Goal: Book appointment/travel/reservation

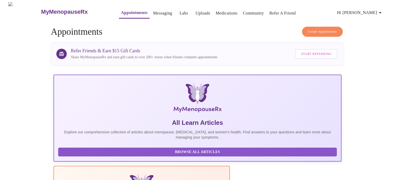
scroll to position [167, 0]
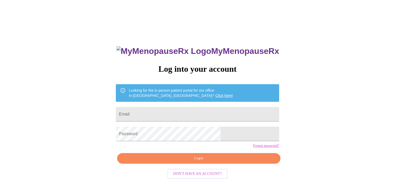
type input "[EMAIL_ADDRESS][DOMAIN_NAME]"
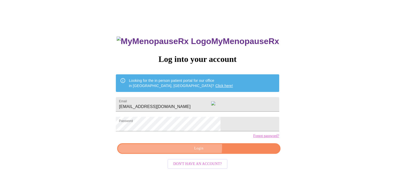
click at [193, 152] on span "Login" at bounding box center [198, 149] width 151 height 6
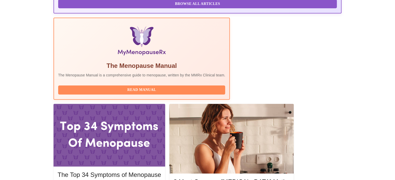
scroll to position [149, 0]
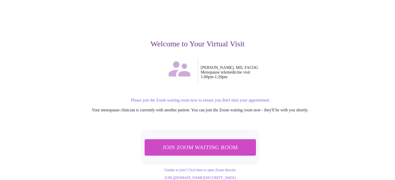
scroll to position [36, 0]
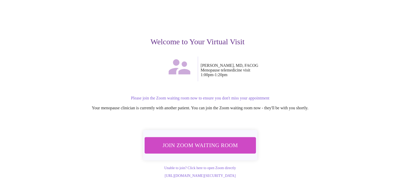
click at [178, 141] on span "Join Zoom Waiting Room" at bounding box center [200, 146] width 99 height 10
